Goal: Use online tool/utility: Utilize a website feature to perform a specific function

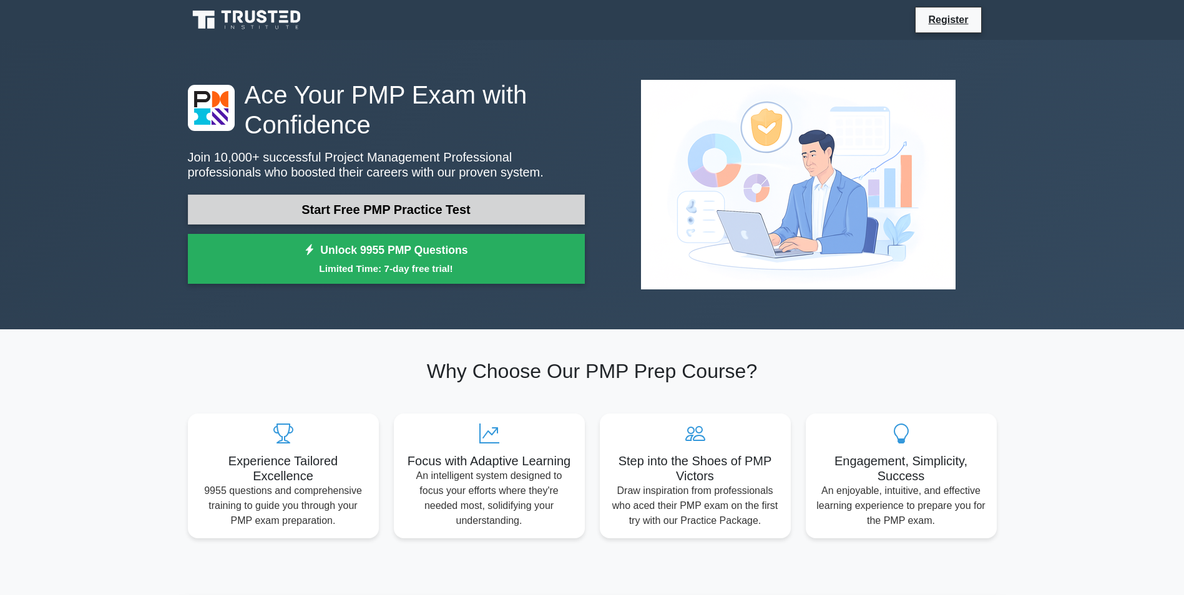
click at [403, 217] on link "Start Free PMP Practice Test" at bounding box center [386, 210] width 397 height 30
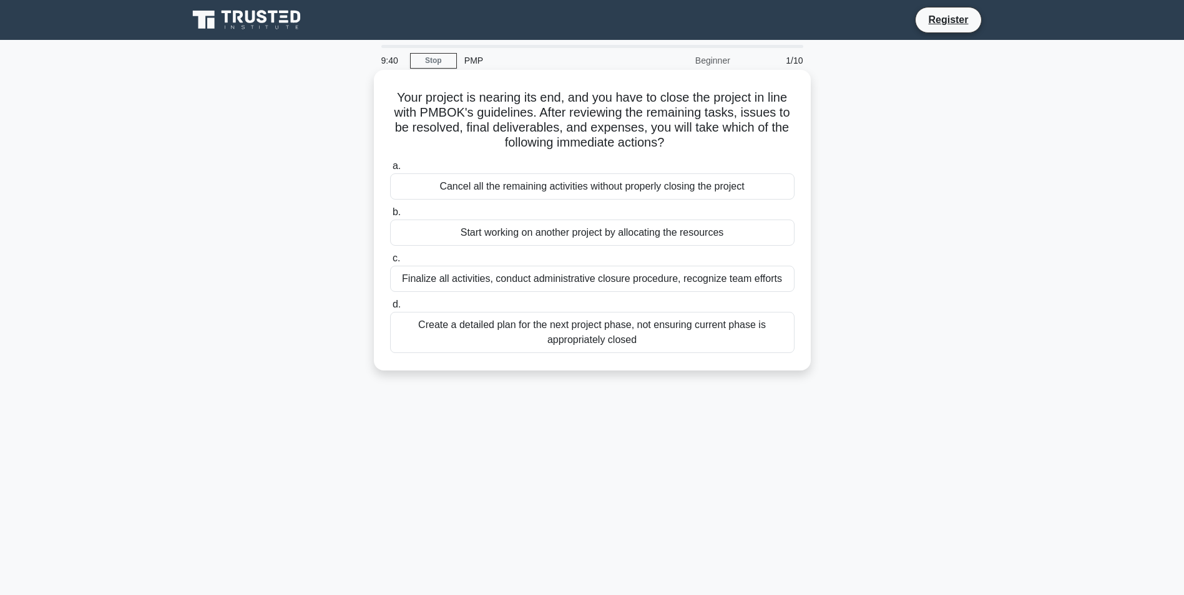
click at [540, 280] on div "Finalize all activities, conduct administrative closure procedure, recognize te…" at bounding box center [592, 279] width 404 height 26
click at [390, 263] on input "c. Finalize all activities, conduct administrative closure procedure, recognize…" at bounding box center [390, 259] width 0 height 8
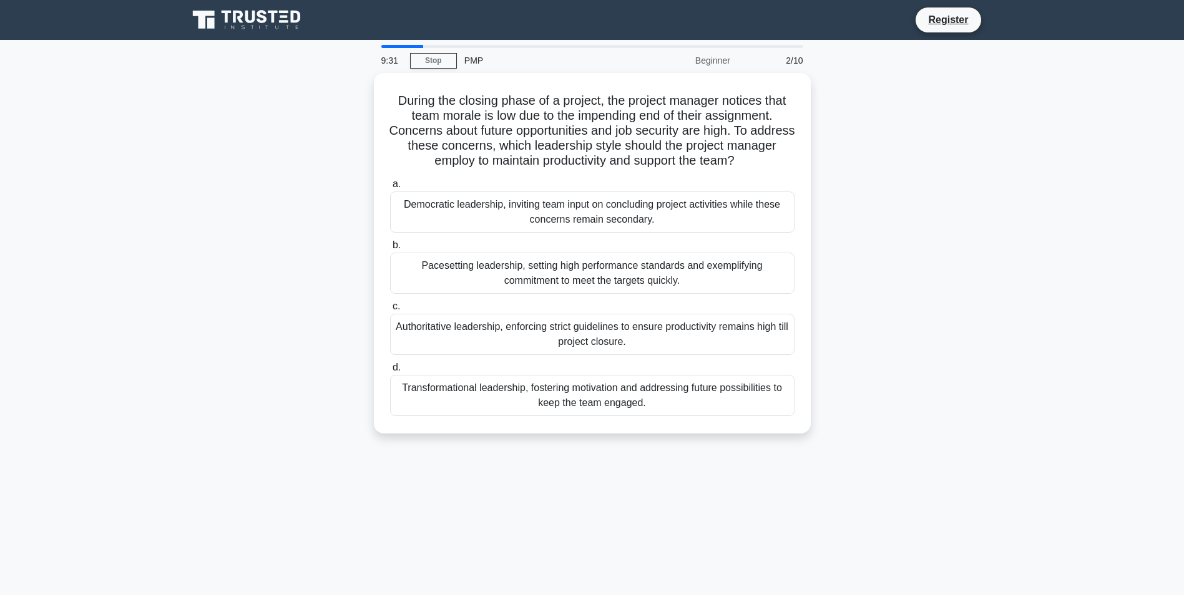
click at [253, 15] on icon at bounding box center [250, 17] width 10 height 12
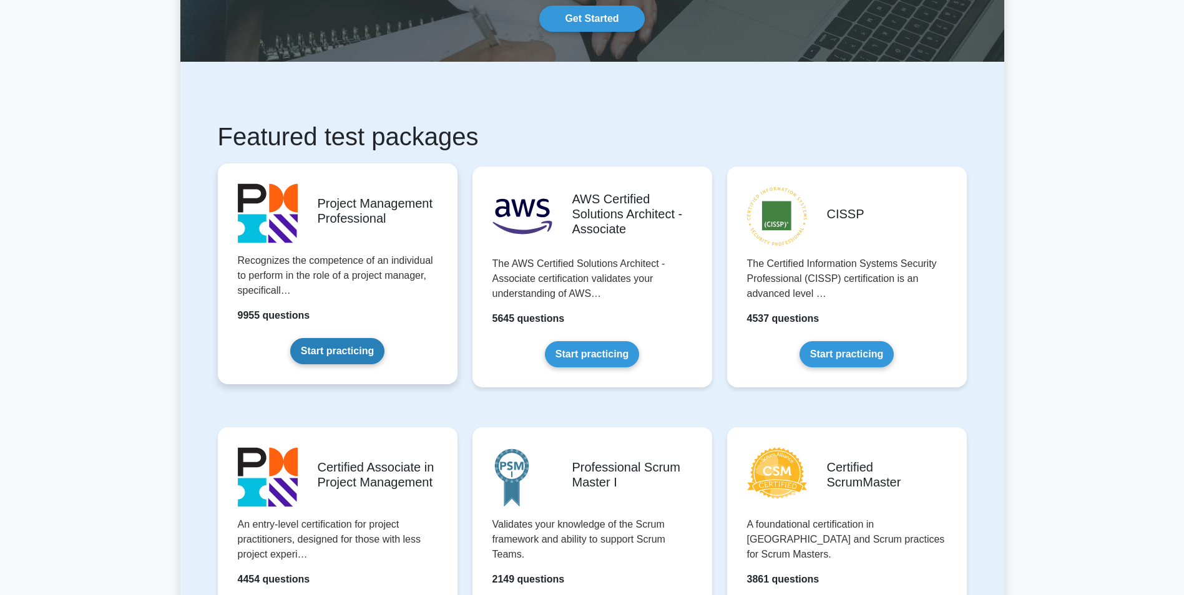
scroll to position [250, 0]
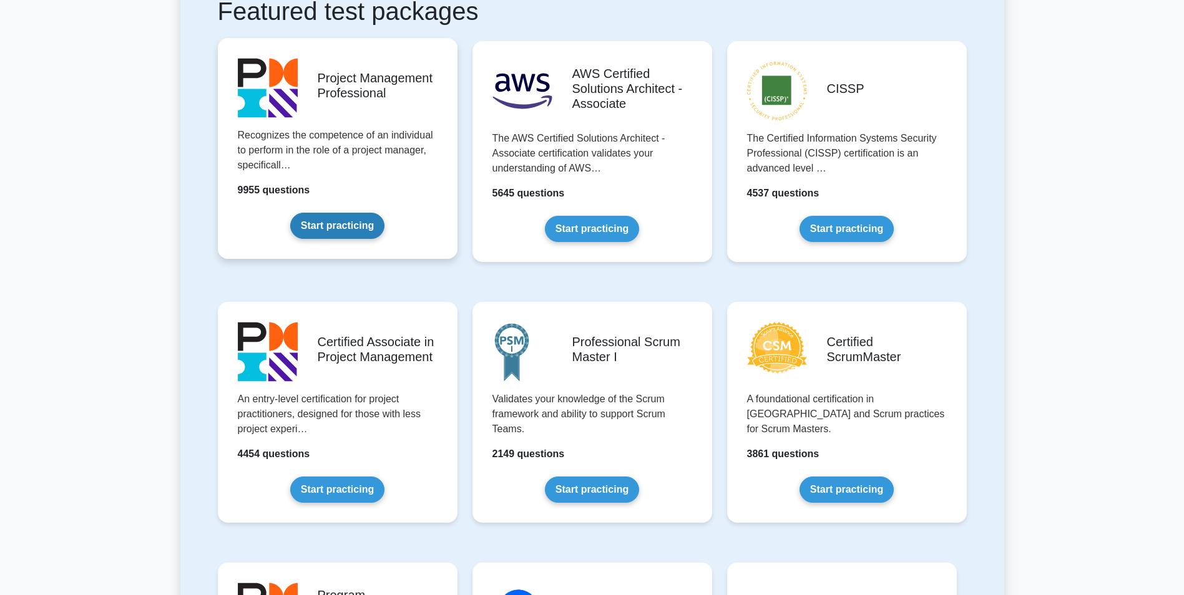
click at [336, 230] on link "Start practicing" at bounding box center [337, 226] width 94 height 26
